Goal: Entertainment & Leisure: Consume media (video, audio)

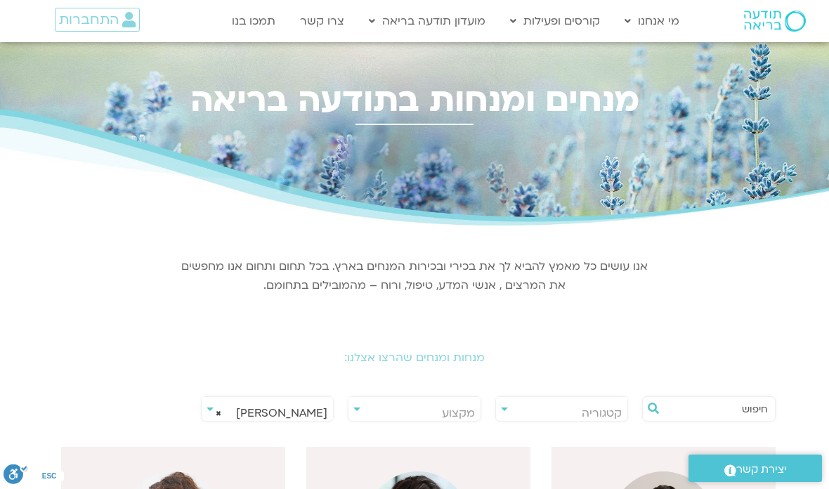
select select "******"
click at [225, 407] on span "× דקל קנטי" at bounding box center [268, 413] width 132 height 32
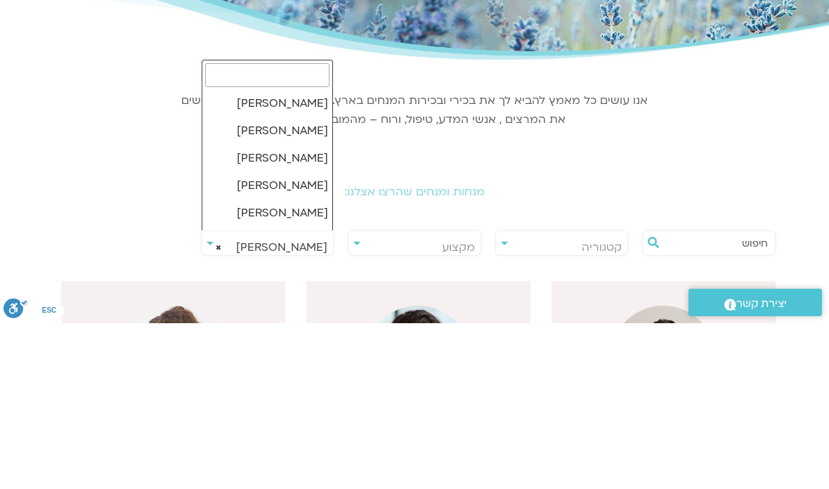
scroll to position [1232, 0]
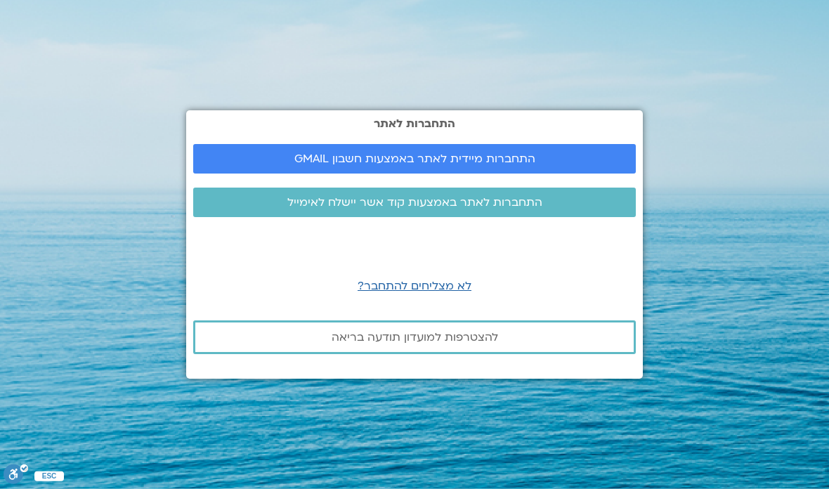
click at [503, 165] on span "התחברות מיידית לאתר באמצעות חשבון GMAIL" at bounding box center [414, 158] width 241 height 13
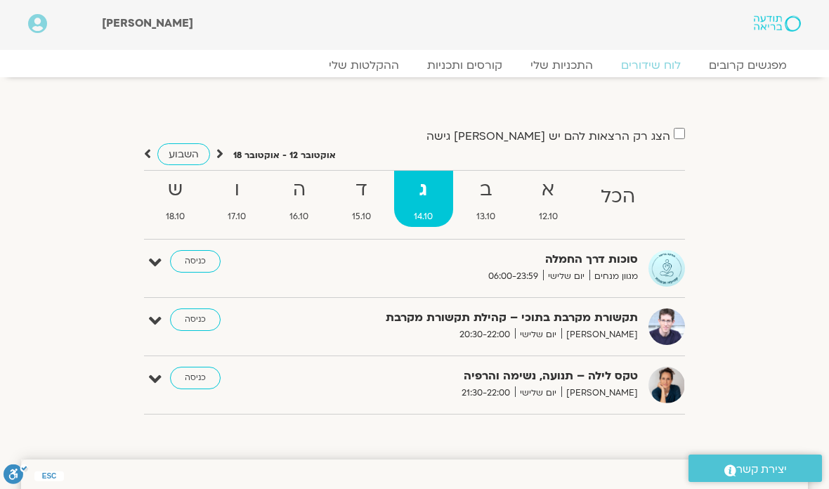
click at [360, 201] on strong "ד" at bounding box center [361, 190] width 60 height 32
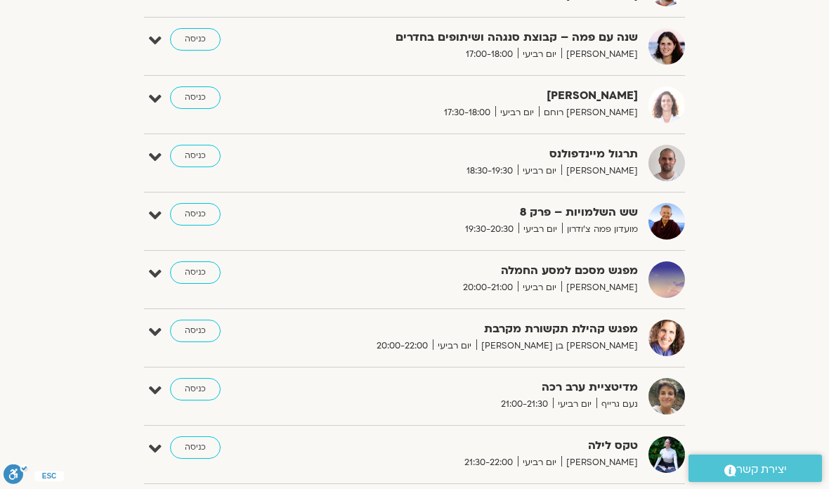
scroll to position [729, 0]
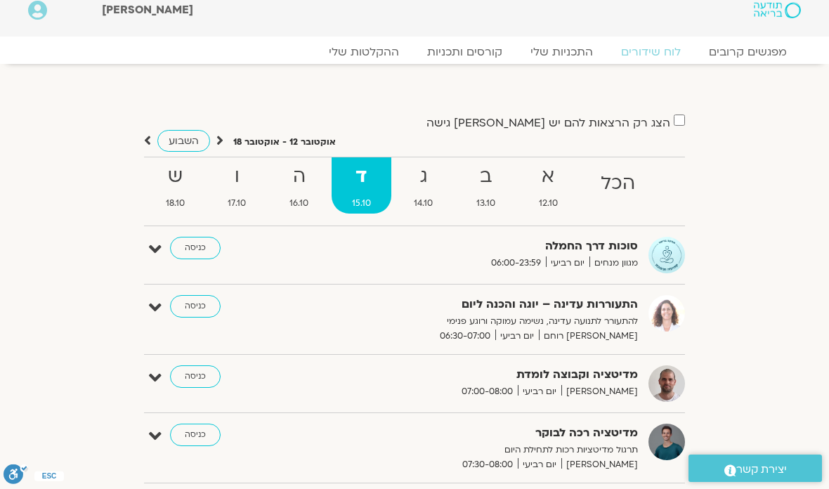
scroll to position [0, 0]
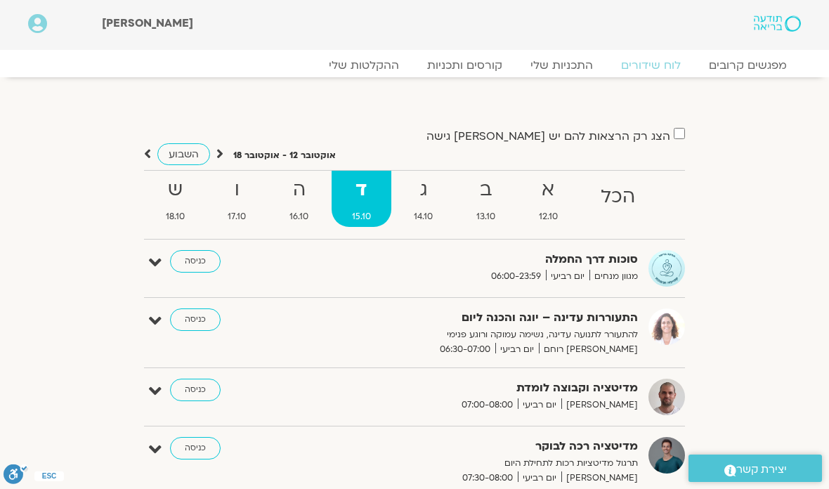
click at [365, 58] on link "ההקלטות שלי" at bounding box center [364, 65] width 98 height 14
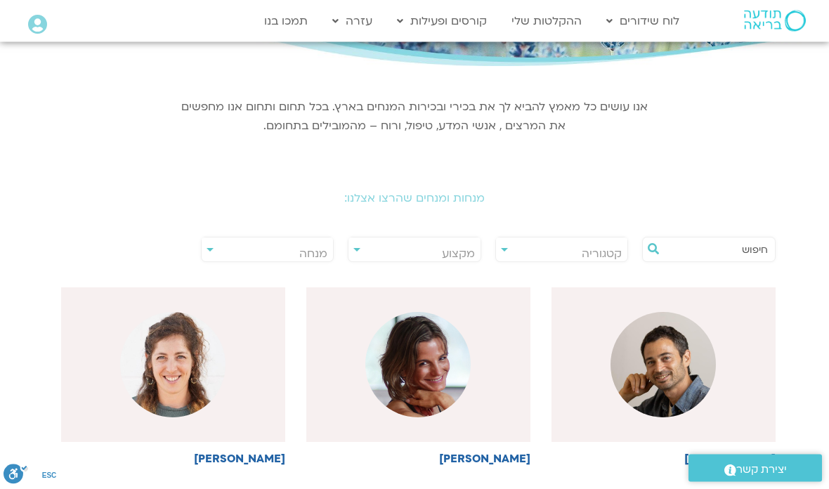
scroll to position [169, 0]
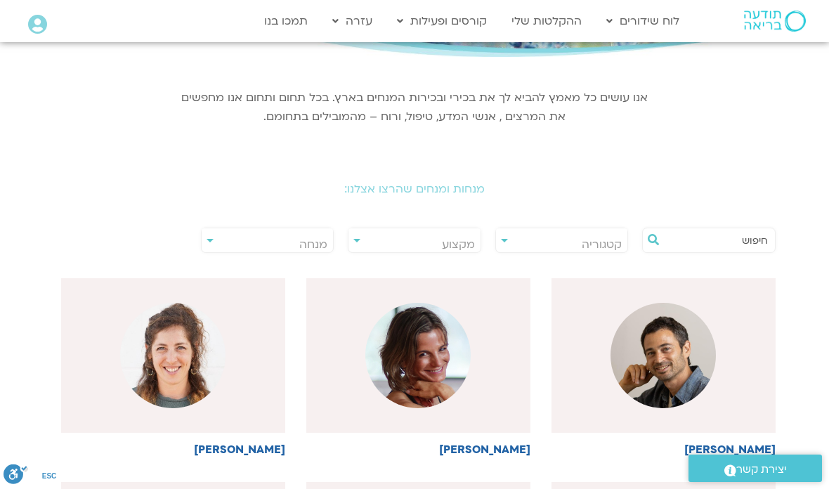
click at [209, 238] on span "מנחה" at bounding box center [268, 244] width 132 height 32
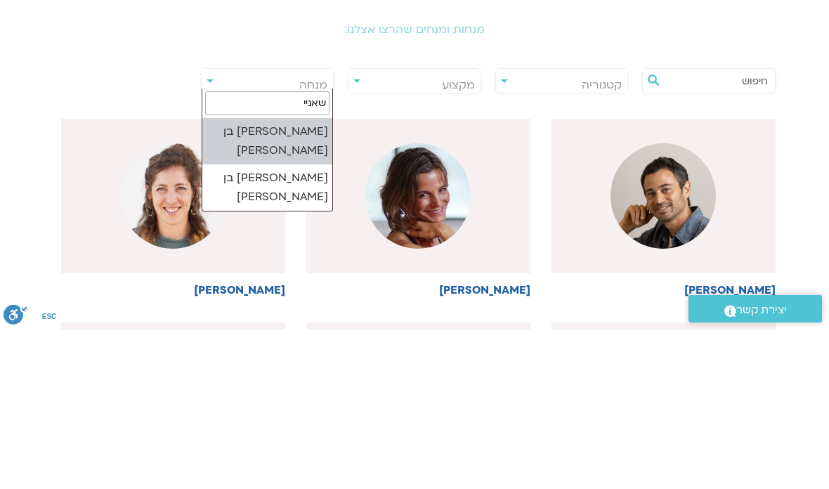
type input "שאנייה"
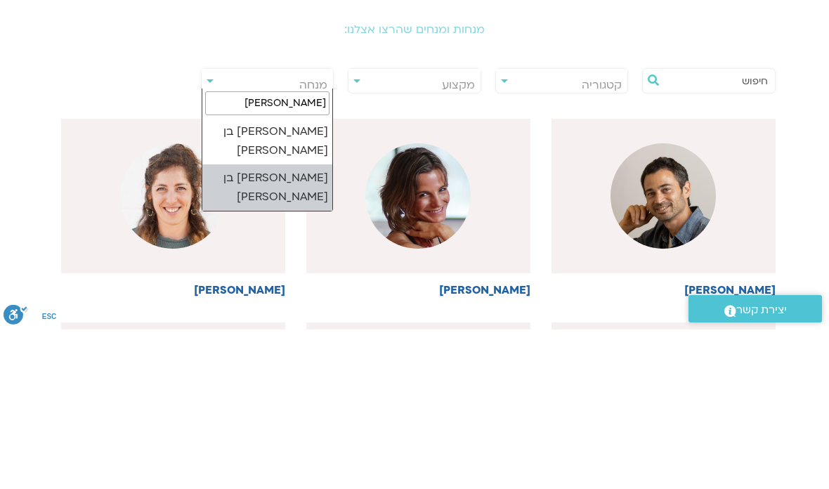
select select "****"
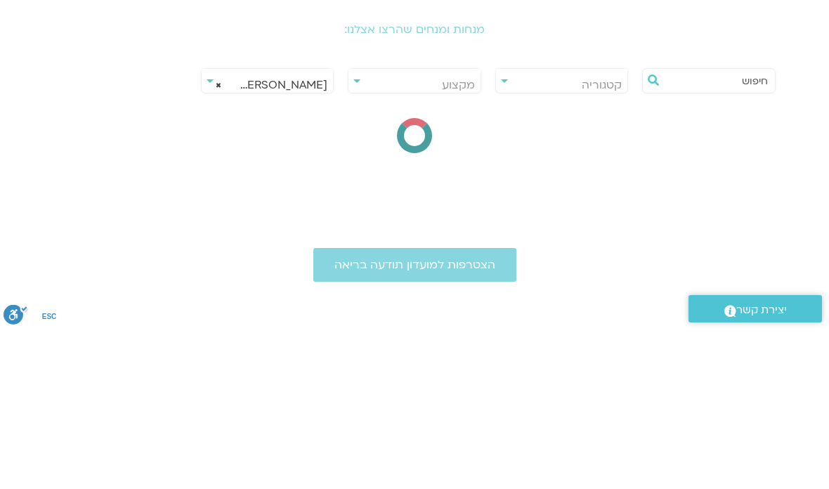
scroll to position [328, 0]
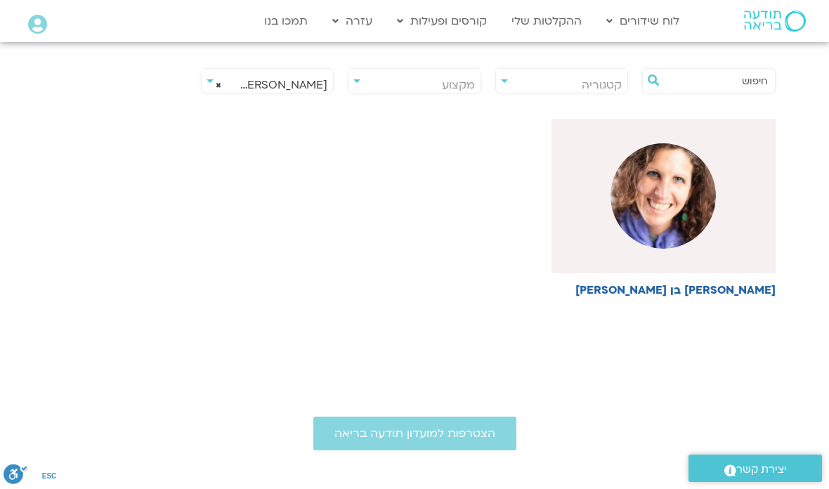
click at [674, 204] on img at bounding box center [662, 195] width 105 height 105
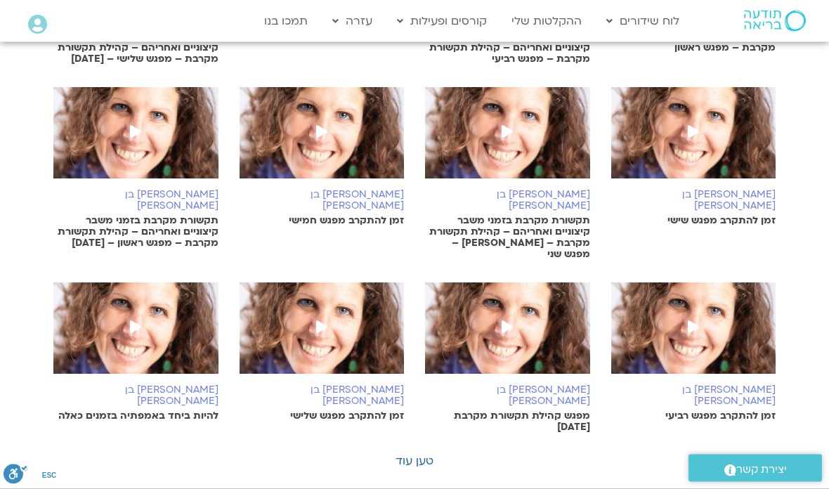
scroll to position [774, 0]
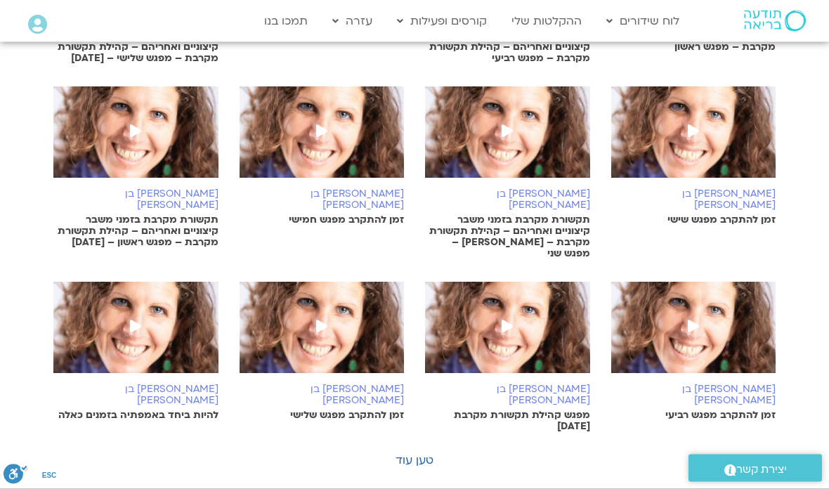
click at [416, 453] on link "טען עוד" at bounding box center [414, 460] width 38 height 15
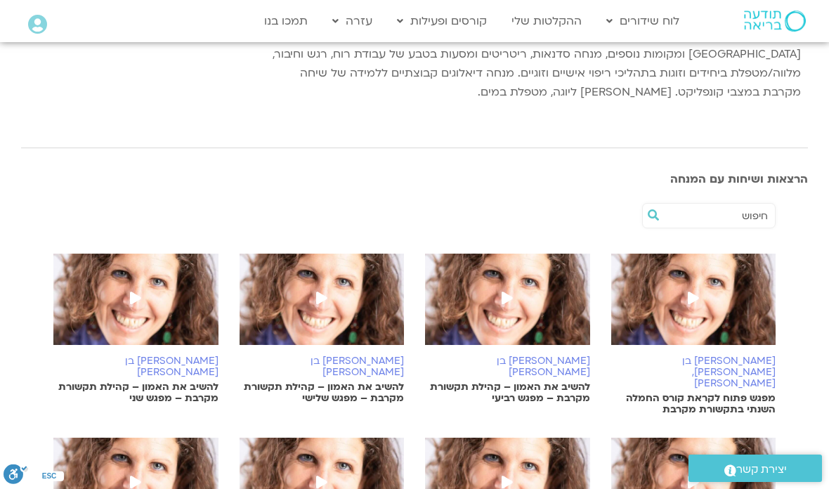
scroll to position [213, 0]
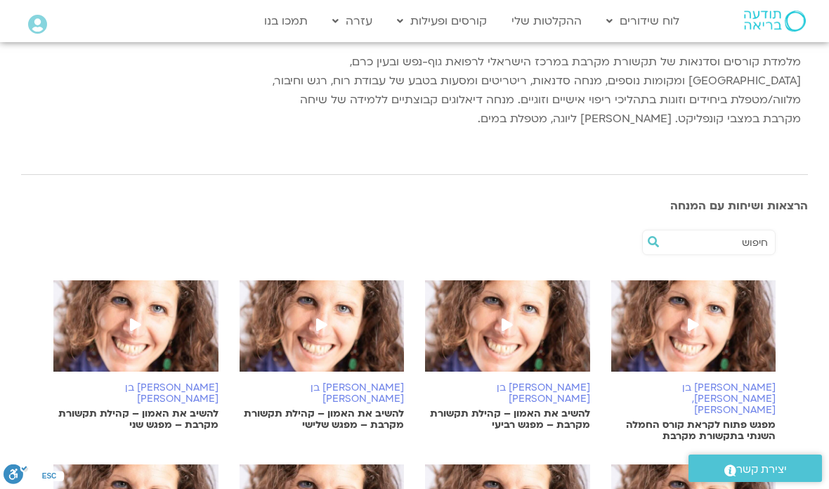
click at [699, 326] on span at bounding box center [692, 325] width 25 height 25
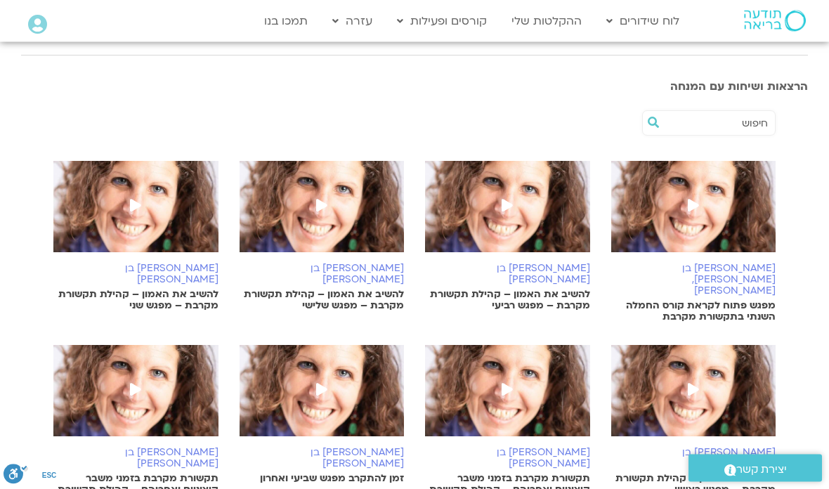
scroll to position [332, 0]
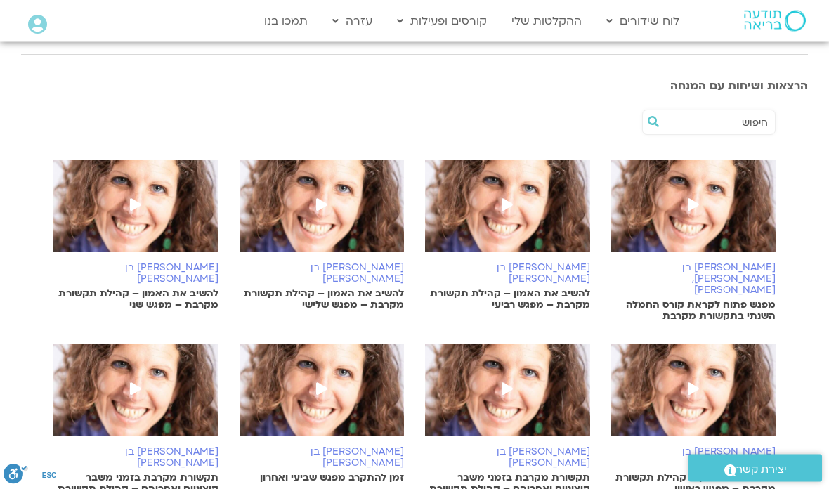
click at [689, 383] on icon at bounding box center [692, 389] width 11 height 13
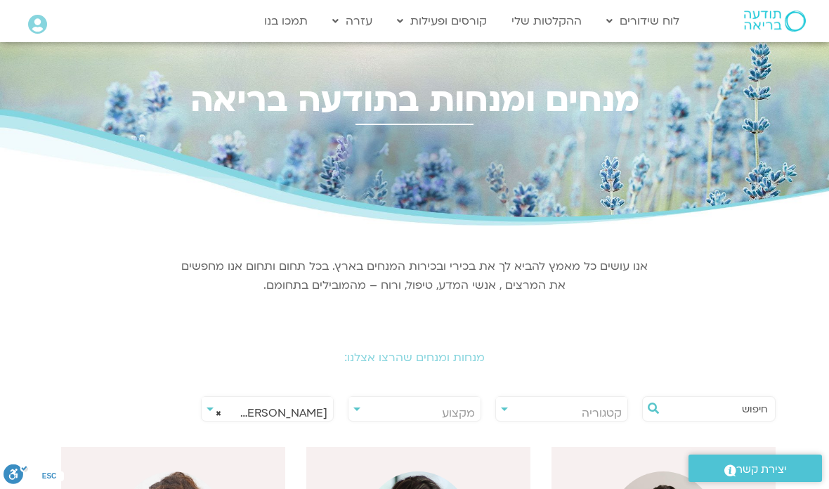
select select "****"
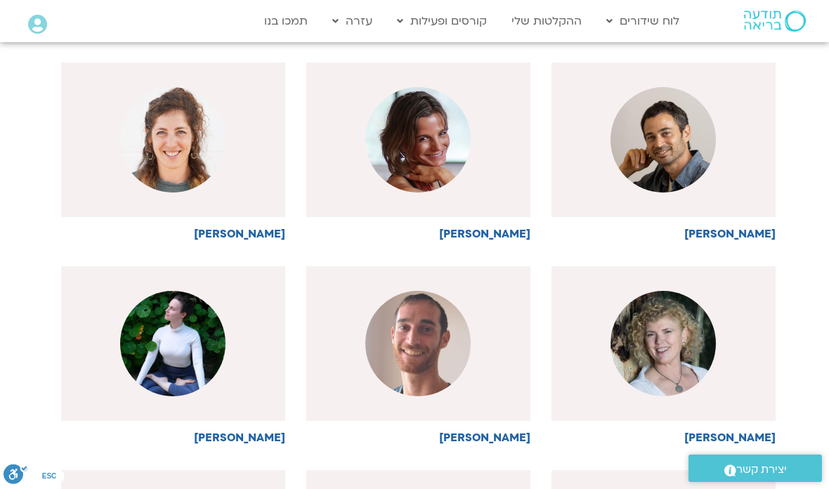
scroll to position [0, -1]
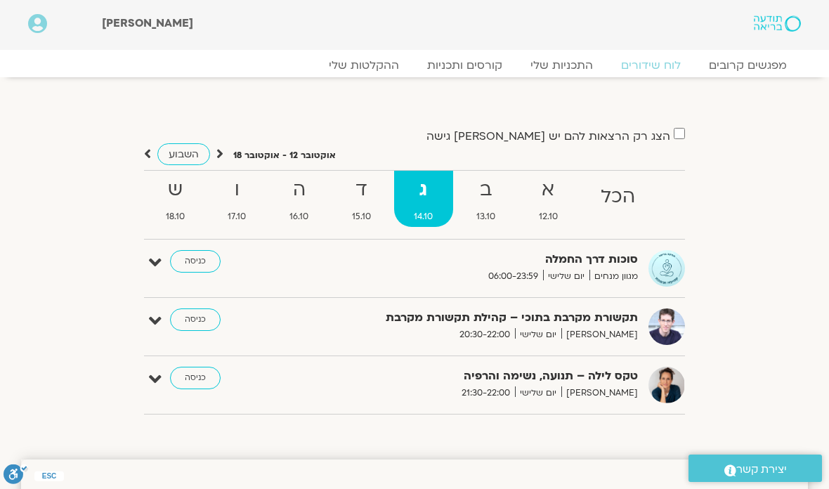
click at [481, 199] on strong "ב" at bounding box center [486, 190] width 60 height 32
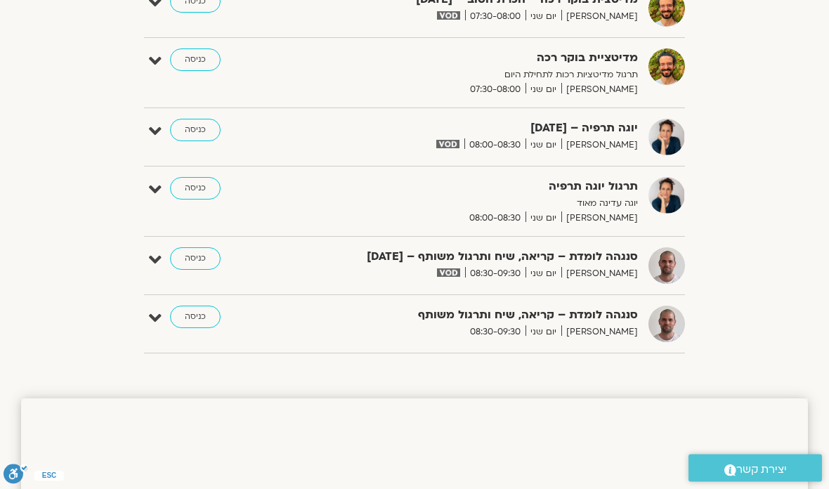
scroll to position [680, 0]
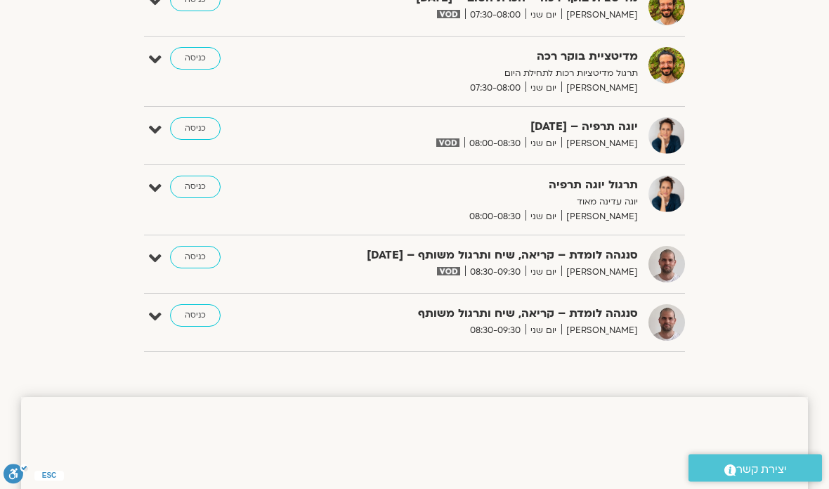
click at [199, 258] on link "כניסה" at bounding box center [195, 257] width 51 height 22
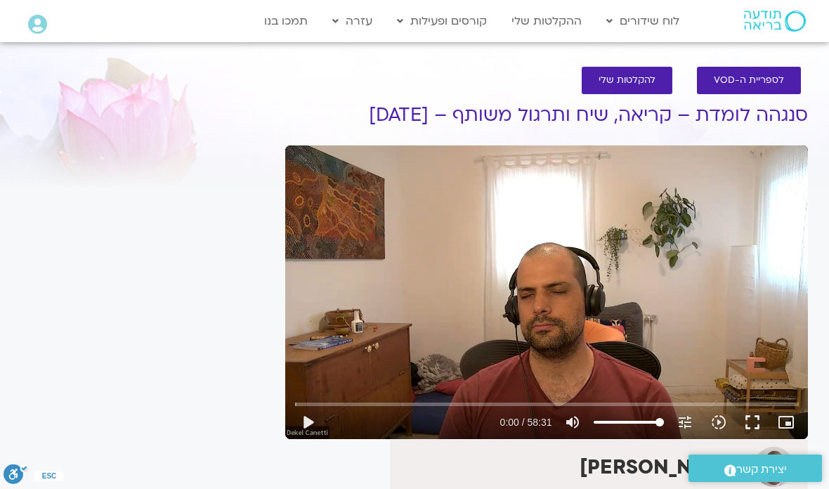
click at [303, 419] on button "play_arrow" at bounding box center [308, 422] width 34 height 34
type input "2.50534796033546"
